Goal: Transaction & Acquisition: Purchase product/service

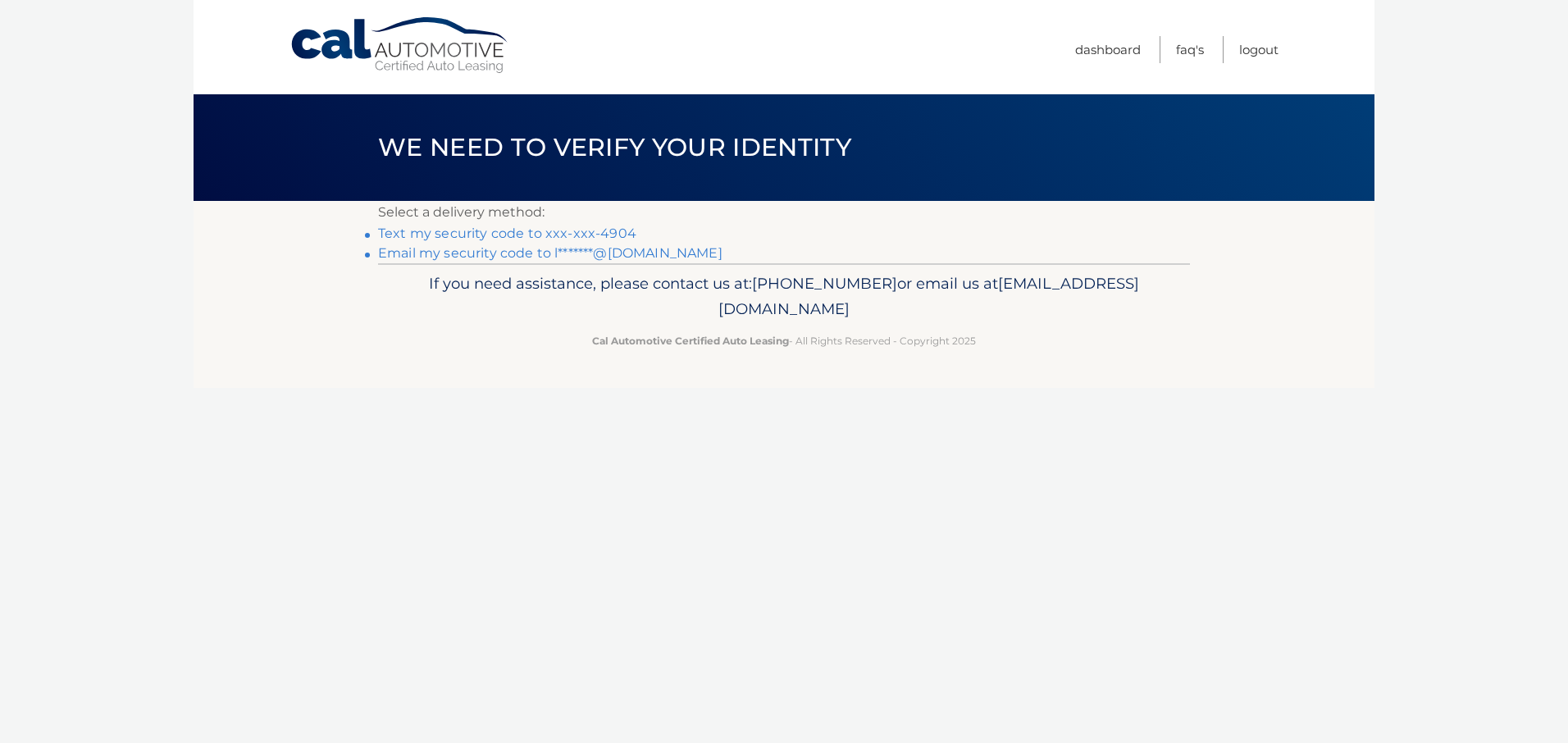
click at [510, 233] on link "Text my security code to xxx-xxx-4904" at bounding box center [507, 233] width 258 height 15
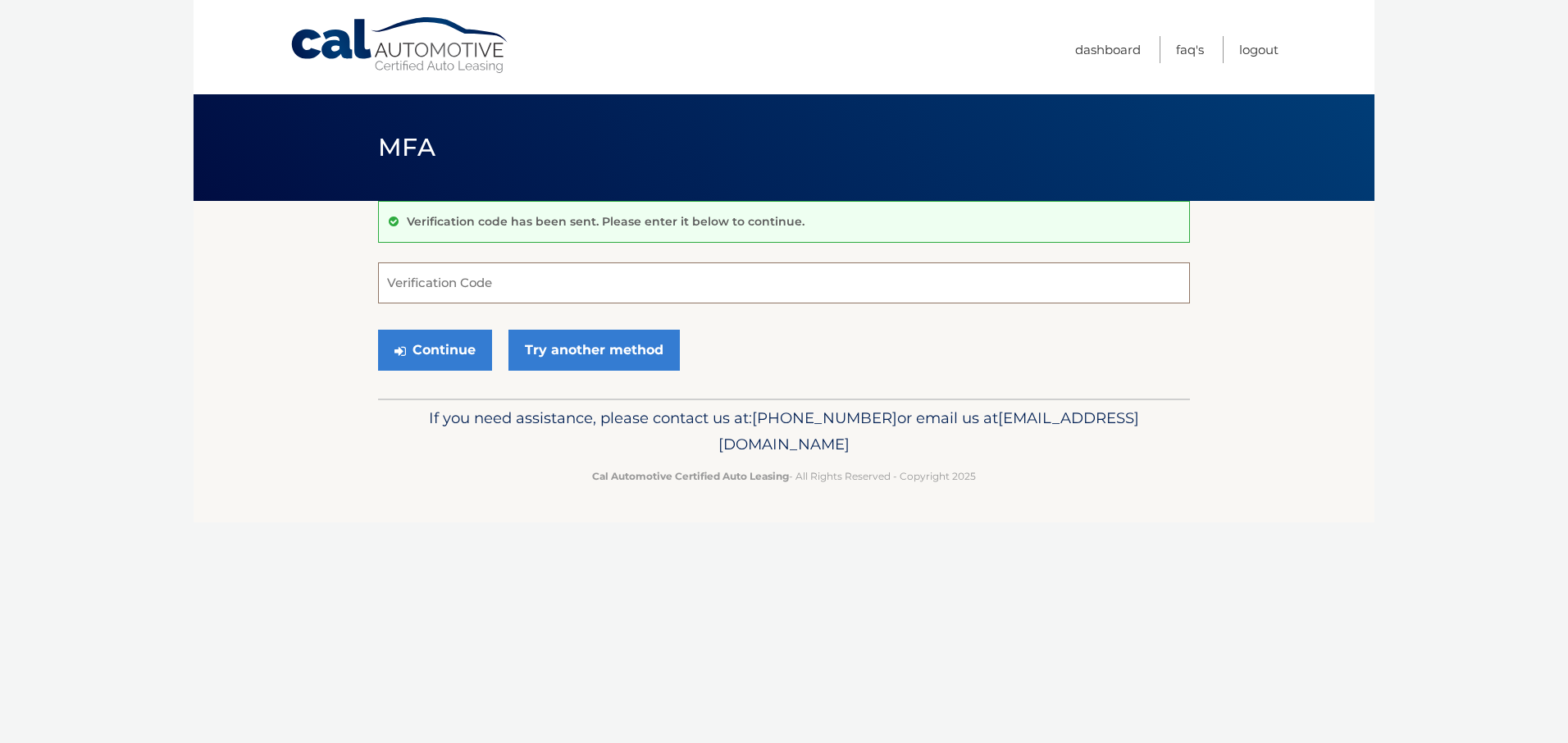
click at [576, 283] on input "Verification Code" at bounding box center [784, 282] width 812 height 41
type input "268804"
click at [453, 338] on button "Continue" at bounding box center [435, 350] width 114 height 41
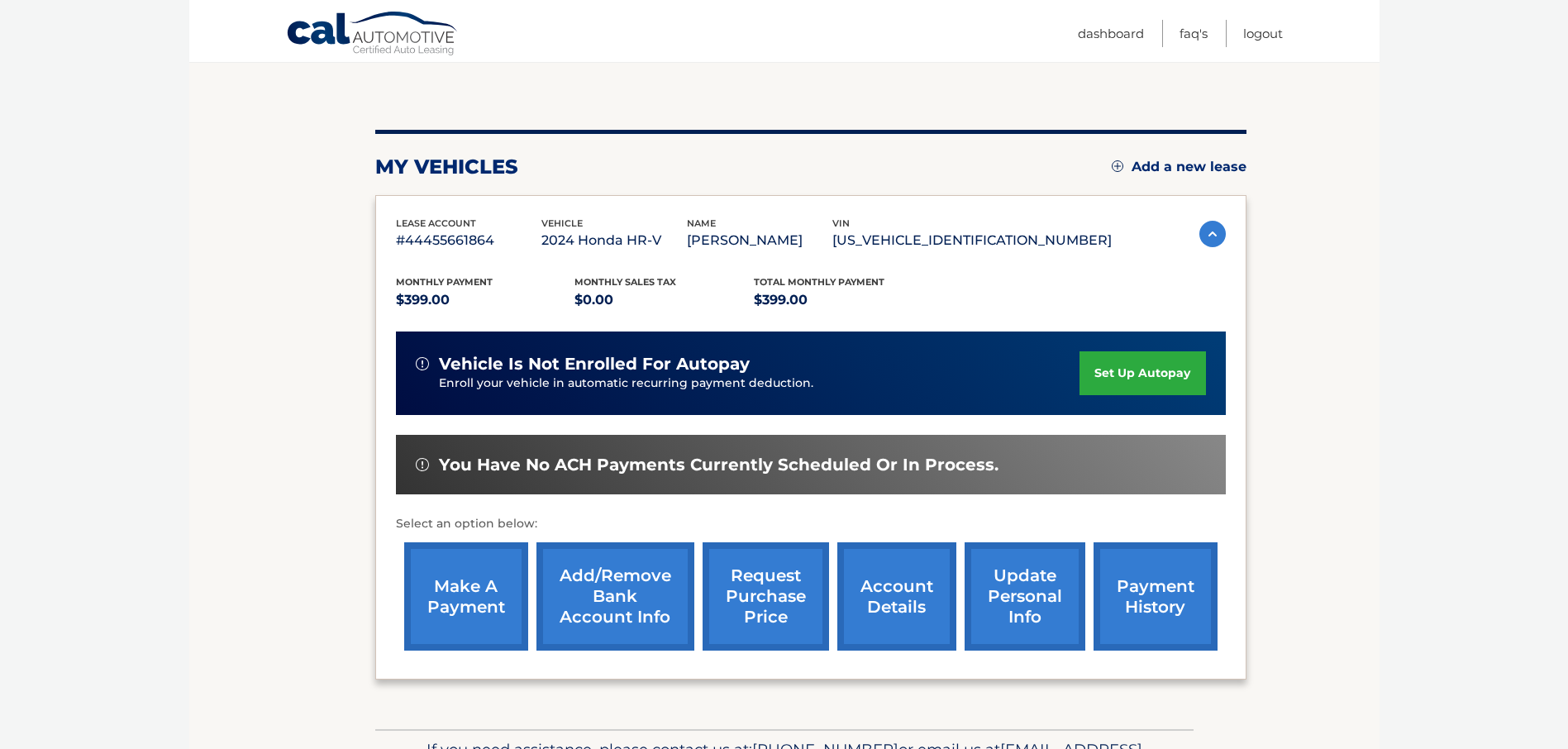
scroll to position [166, 0]
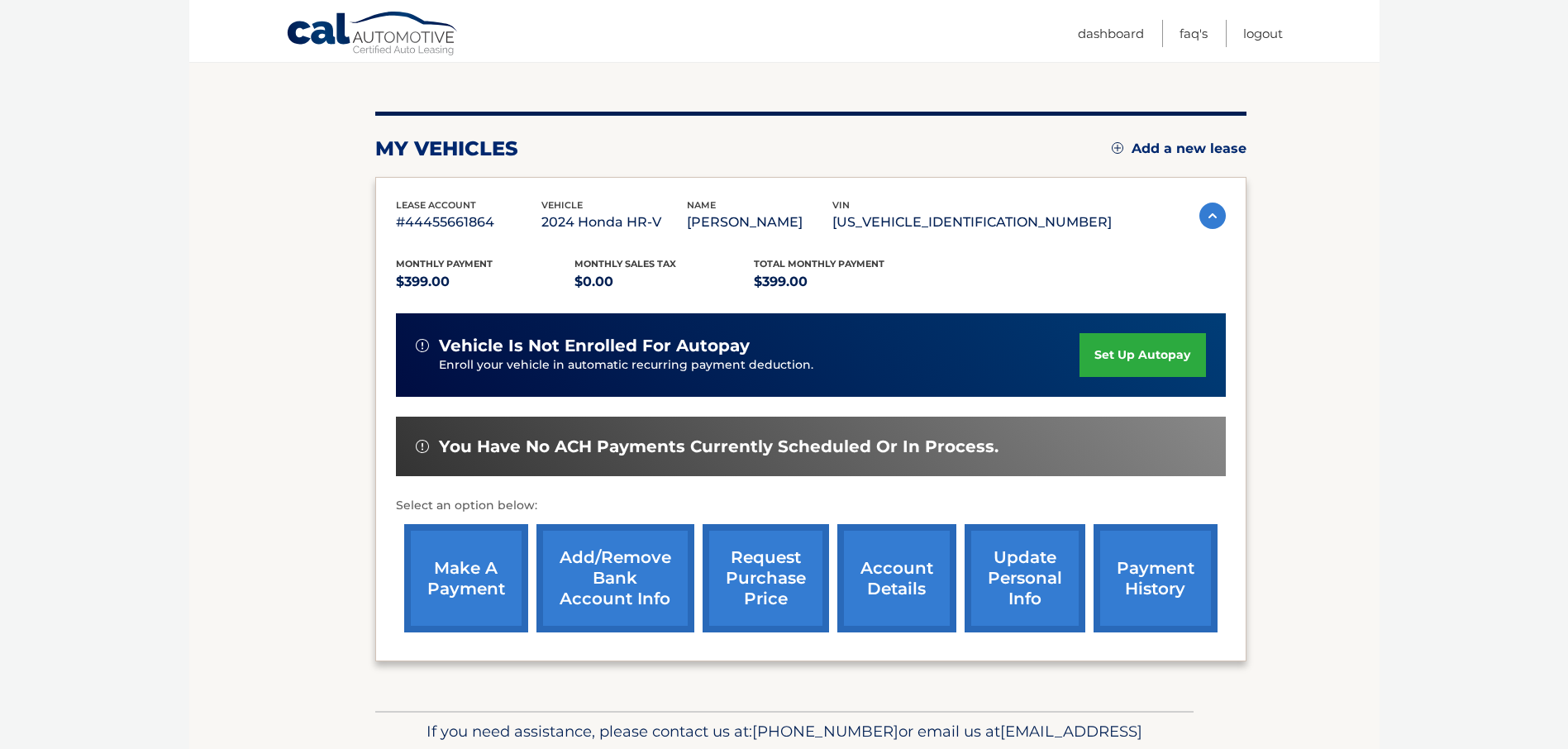
click at [472, 590] on link "make a payment" at bounding box center [466, 578] width 124 height 108
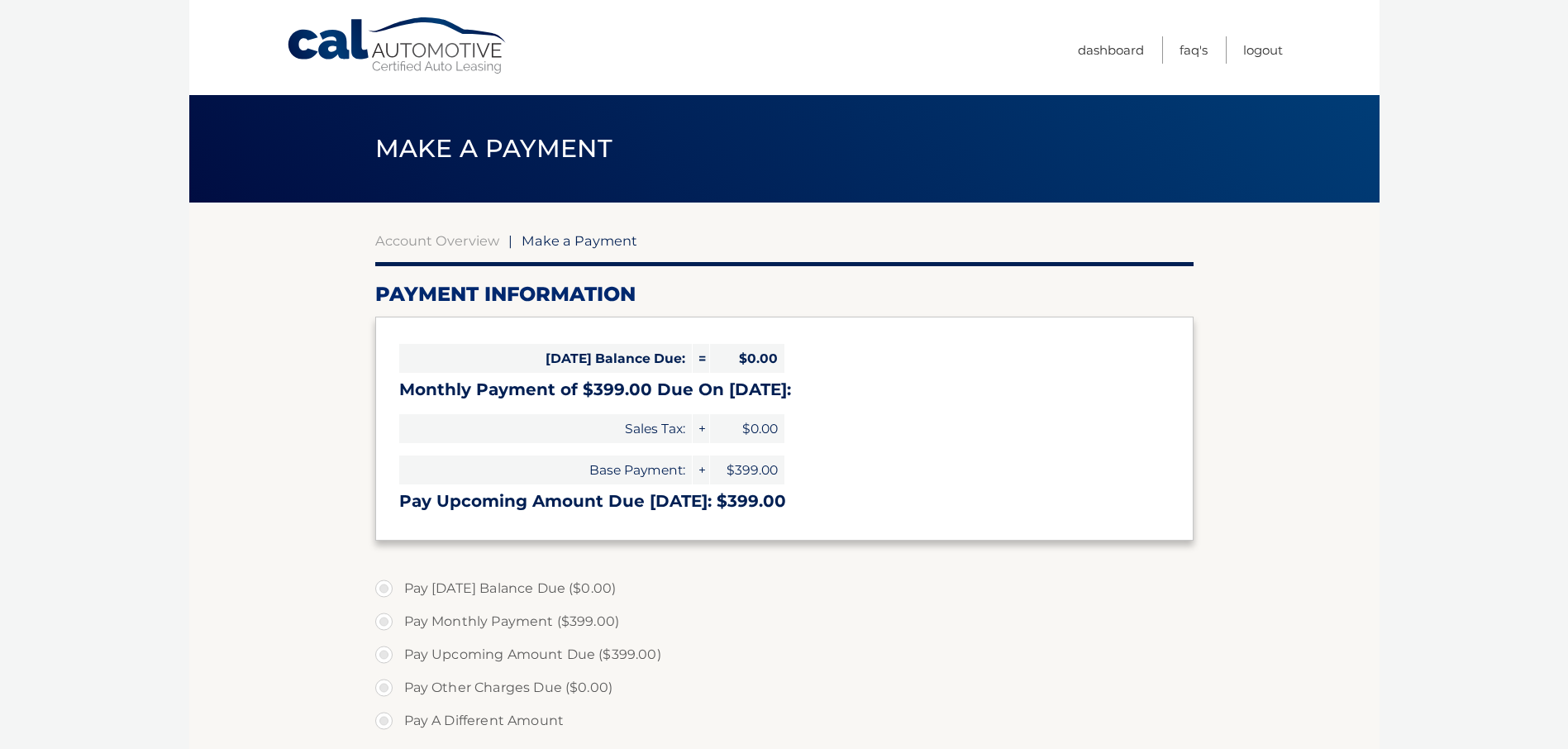
select select "ZTI4ZTAyYzYtYWVlNi00NjZlLWI1MjUtNjUxMjhkYWYyZDU2"
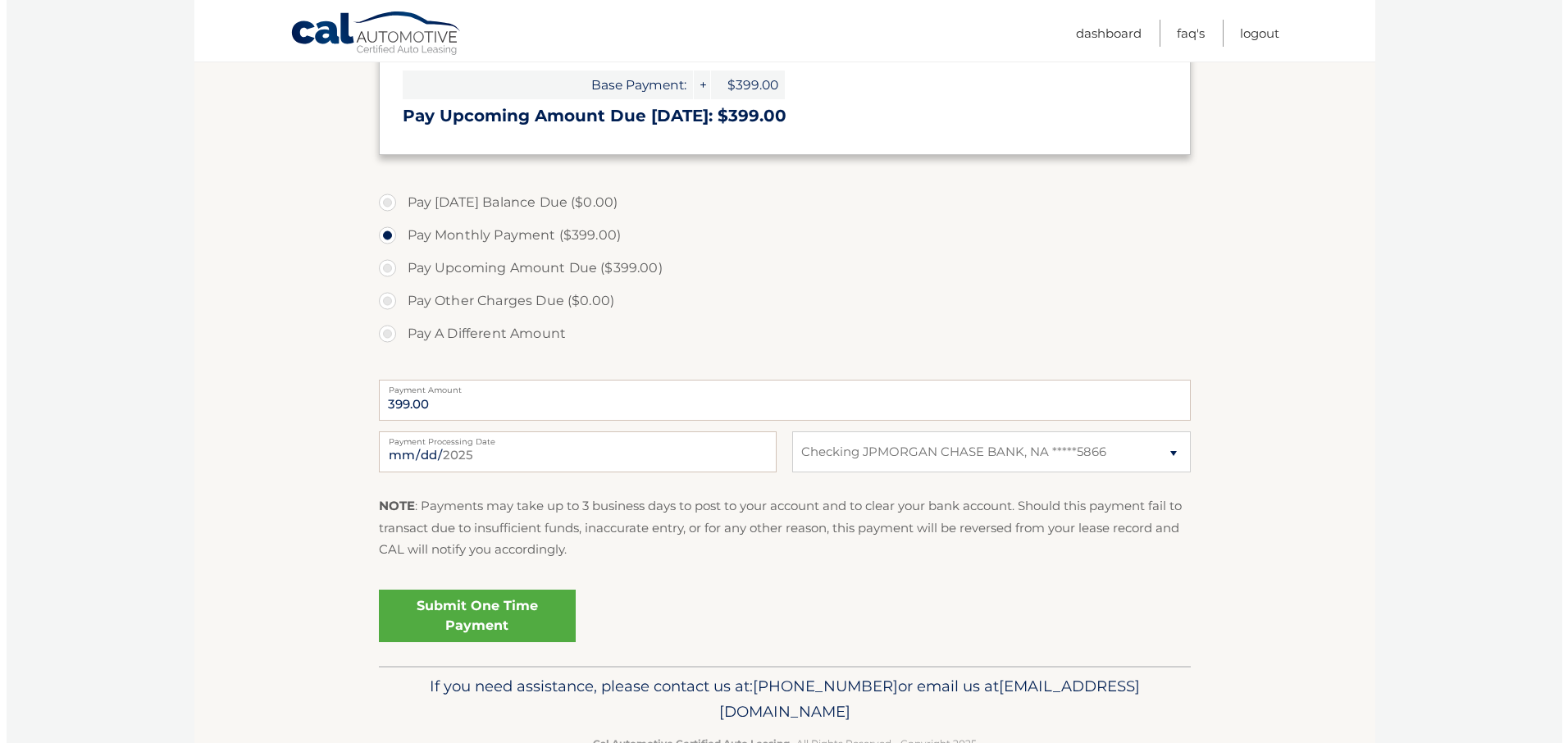
scroll to position [410, 0]
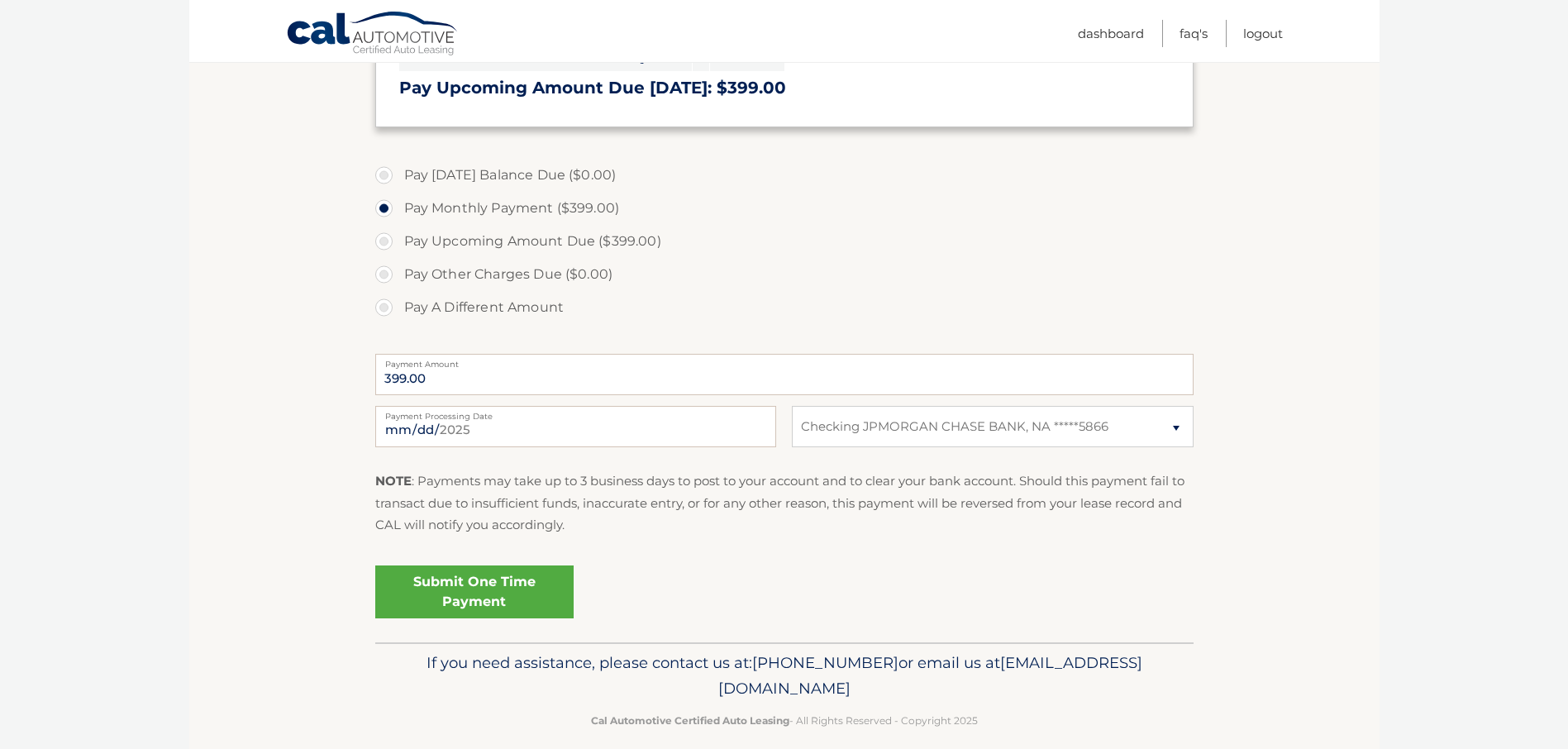
click at [464, 590] on link "Submit One Time Payment" at bounding box center [474, 592] width 199 height 53
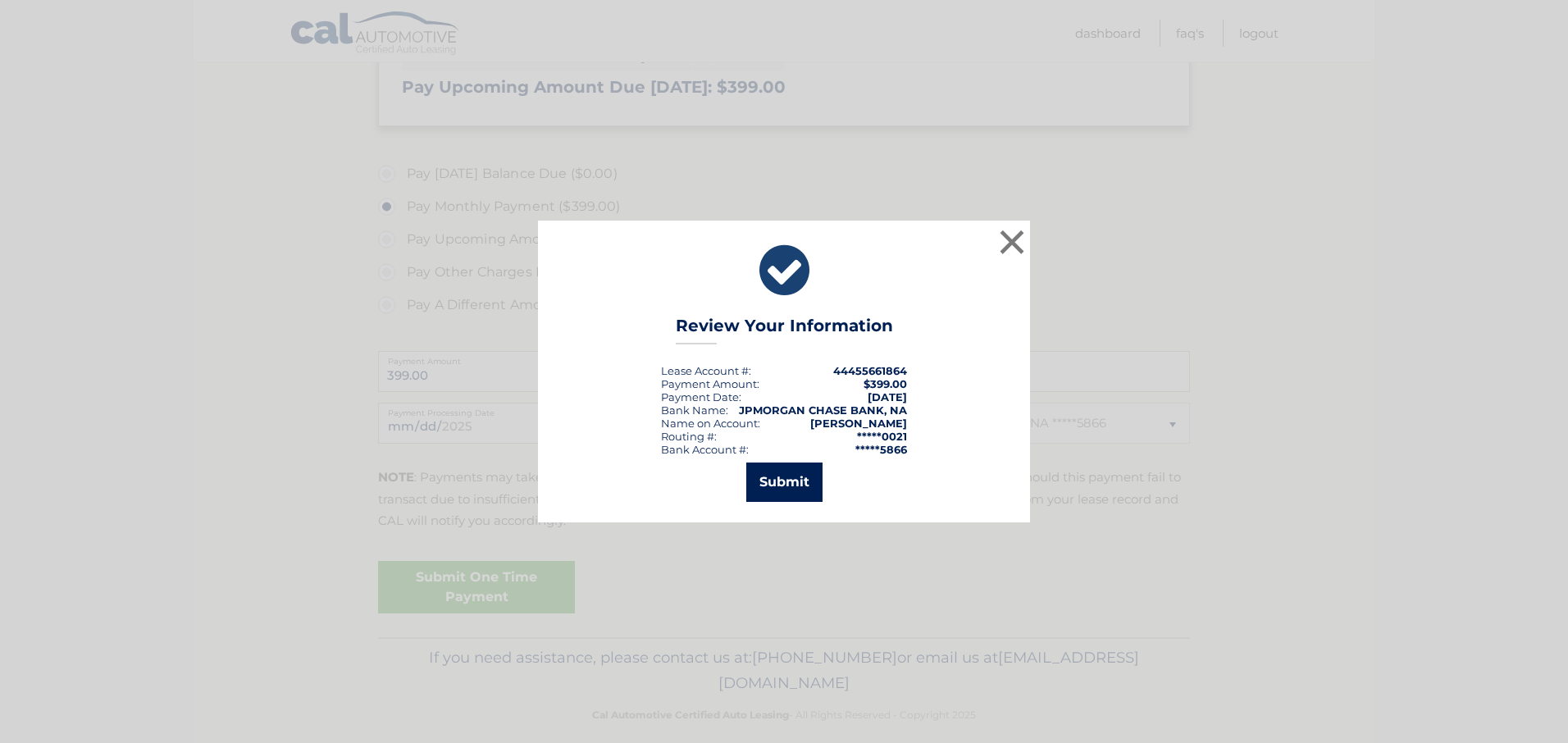
click at [795, 480] on button "Submit" at bounding box center [785, 481] width 76 height 39
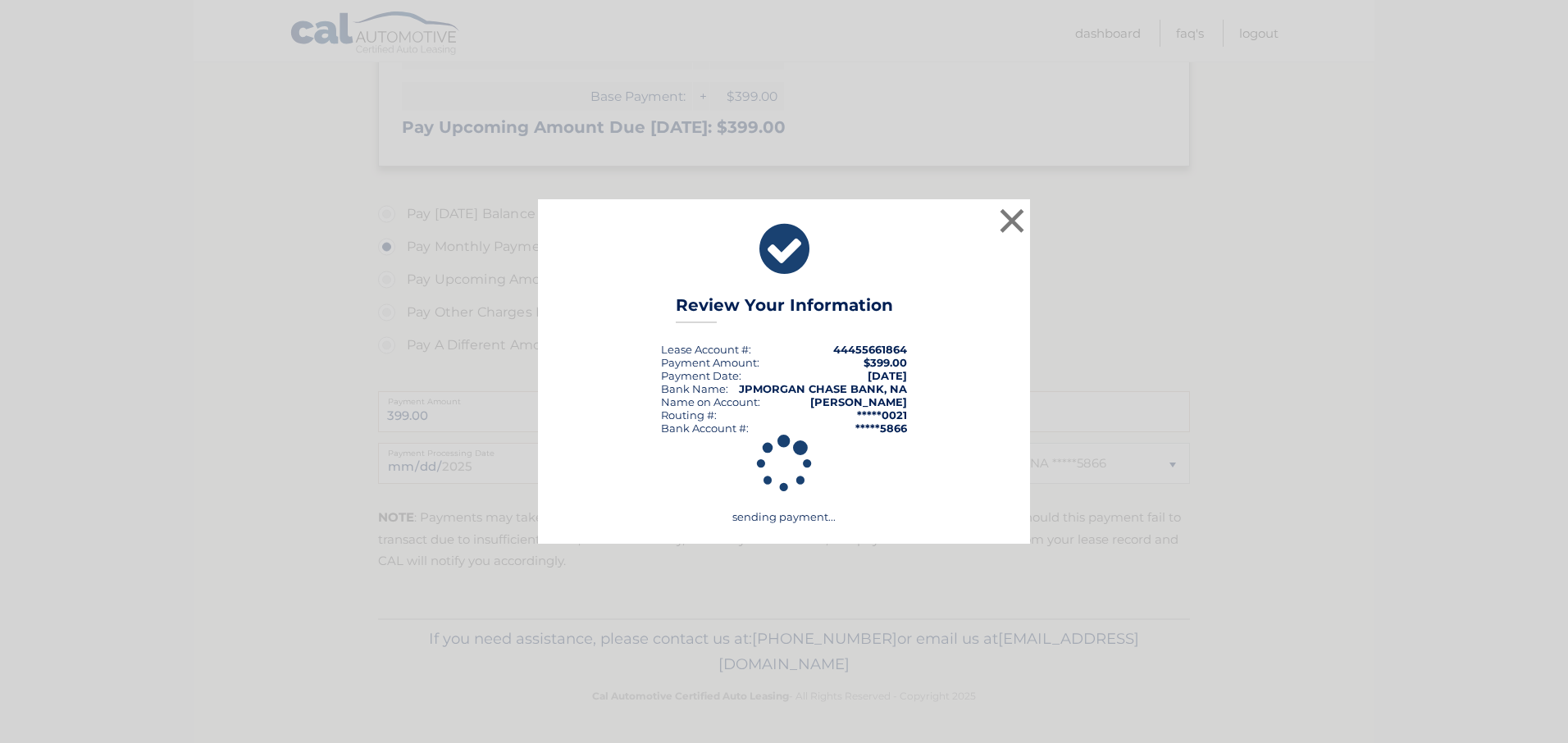
scroll to position [370, 0]
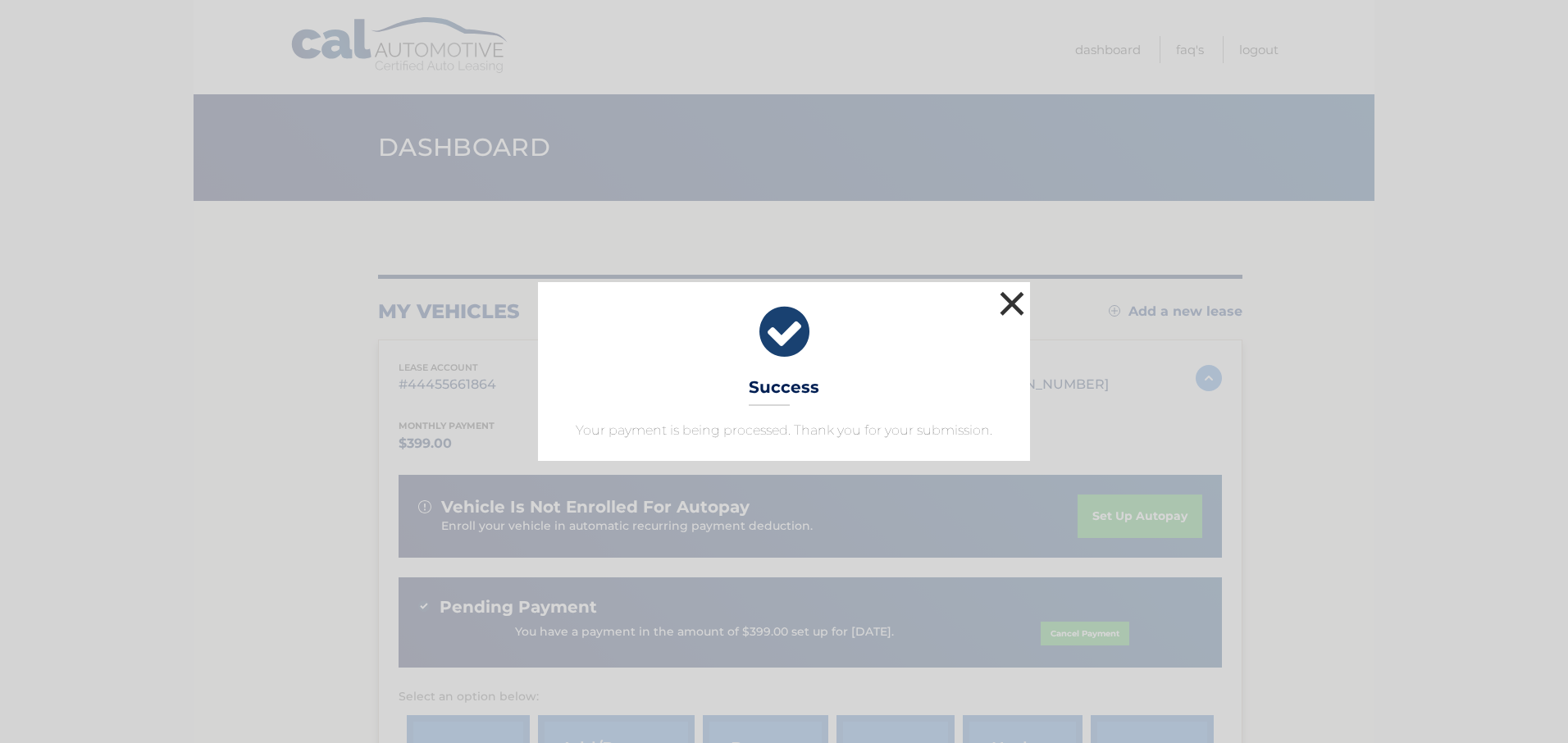
click at [1014, 306] on button "×" at bounding box center [1012, 303] width 33 height 33
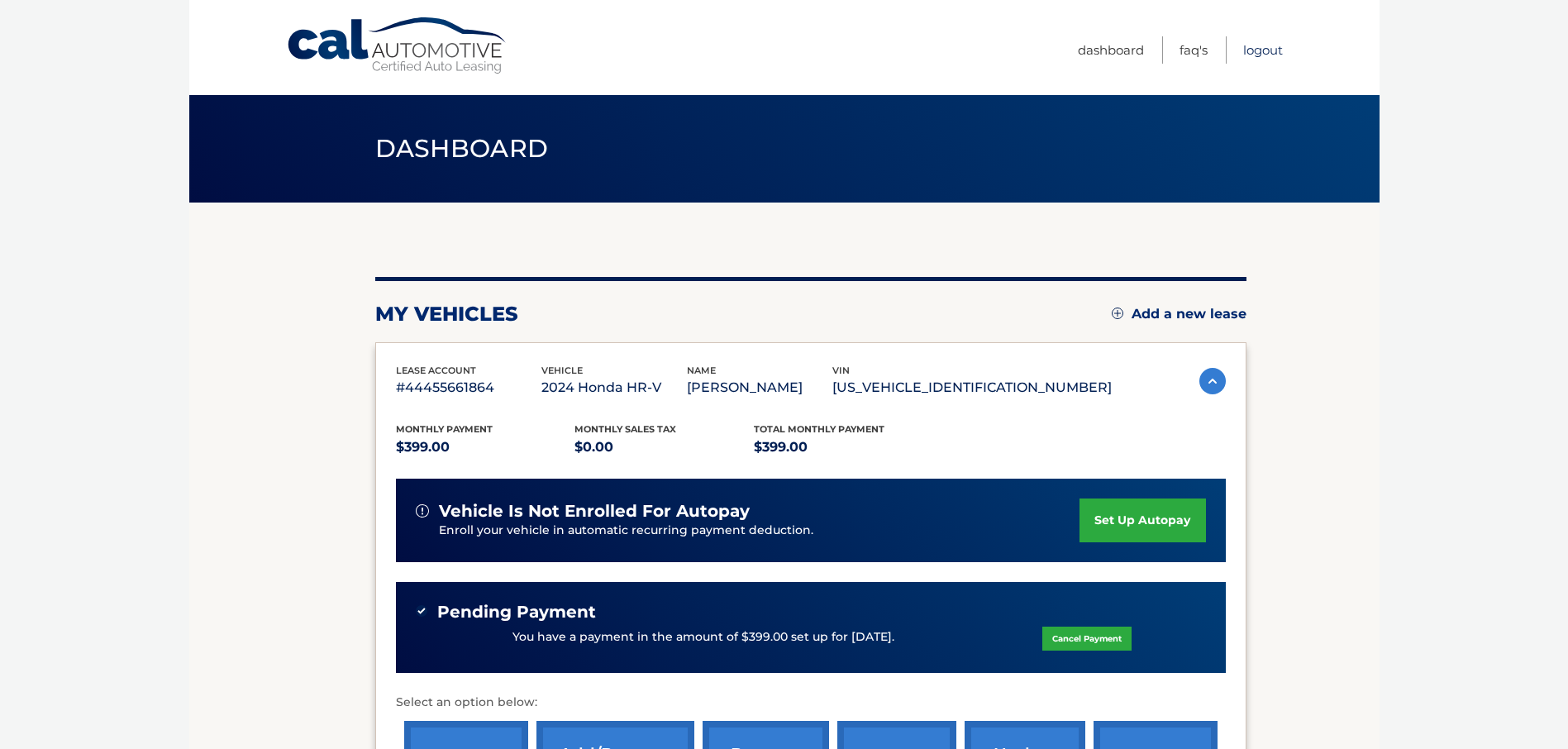
click at [1264, 55] on link "Logout" at bounding box center [1262, 50] width 39 height 27
